Goal: Transaction & Acquisition: Purchase product/service

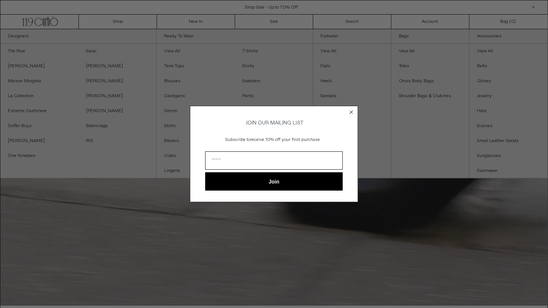
click at [203, 21] on div "Close dialog JOIN OUR MAILING LIST Subscribe to receive 10% off your first purc…" at bounding box center [274, 154] width 548 height 308
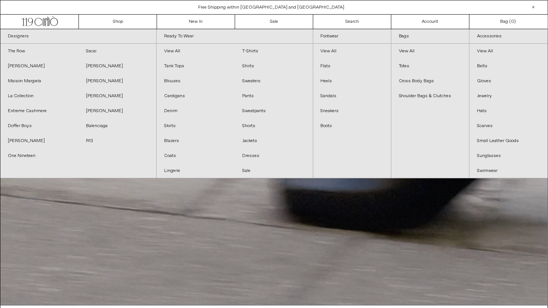
click at [203, 21] on div "Close dialog JOIN OUR MAILING LIST Subscribe to receive 10% off your first purc…" at bounding box center [274, 154] width 548 height 308
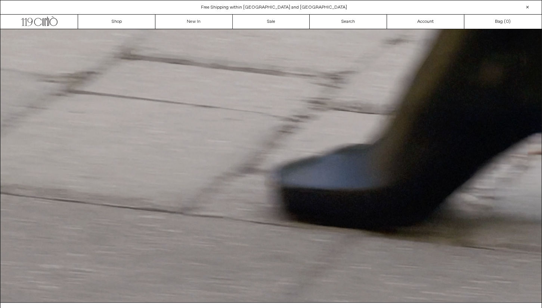
click at [203, 21] on link "New In" at bounding box center [193, 22] width 77 height 14
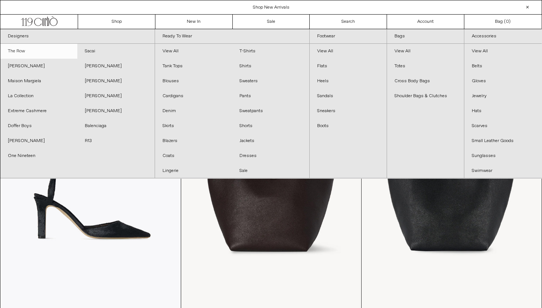
click at [20, 52] on link "The Row" at bounding box center [38, 51] width 77 height 15
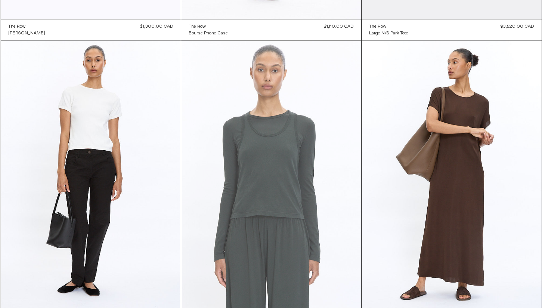
scroll to position [3547, 0]
